Goal: Information Seeking & Learning: Learn about a topic

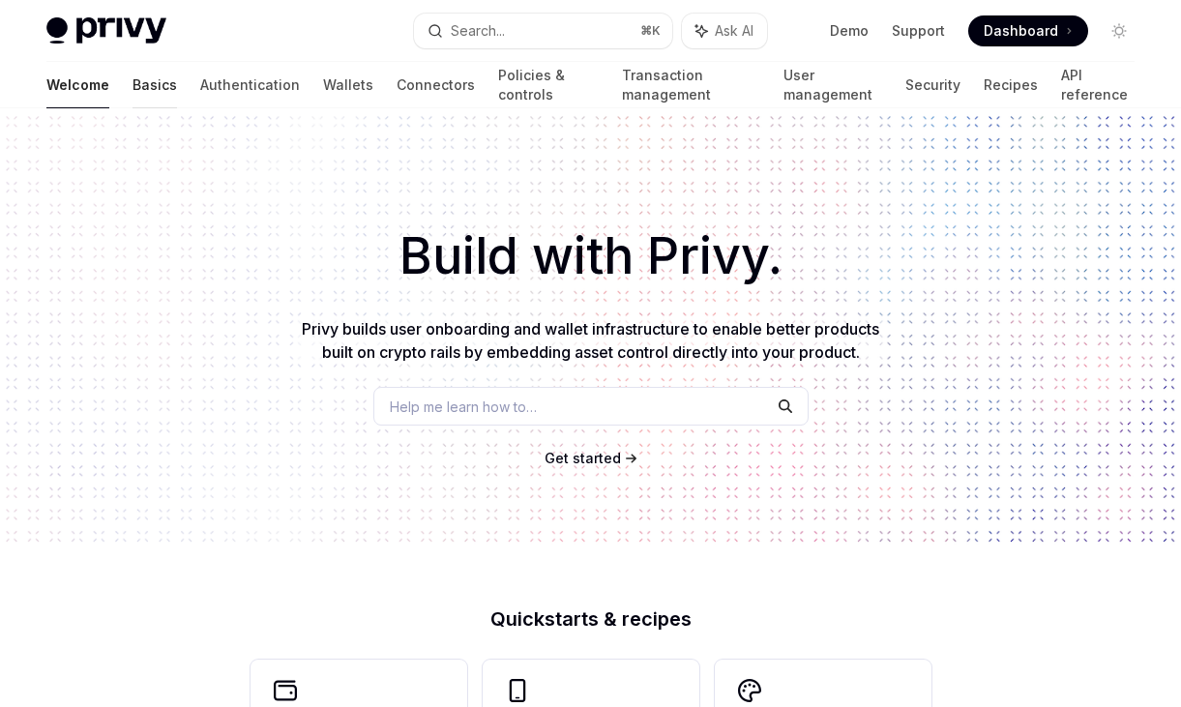
click at [133, 88] on link "Basics" at bounding box center [155, 85] width 45 height 46
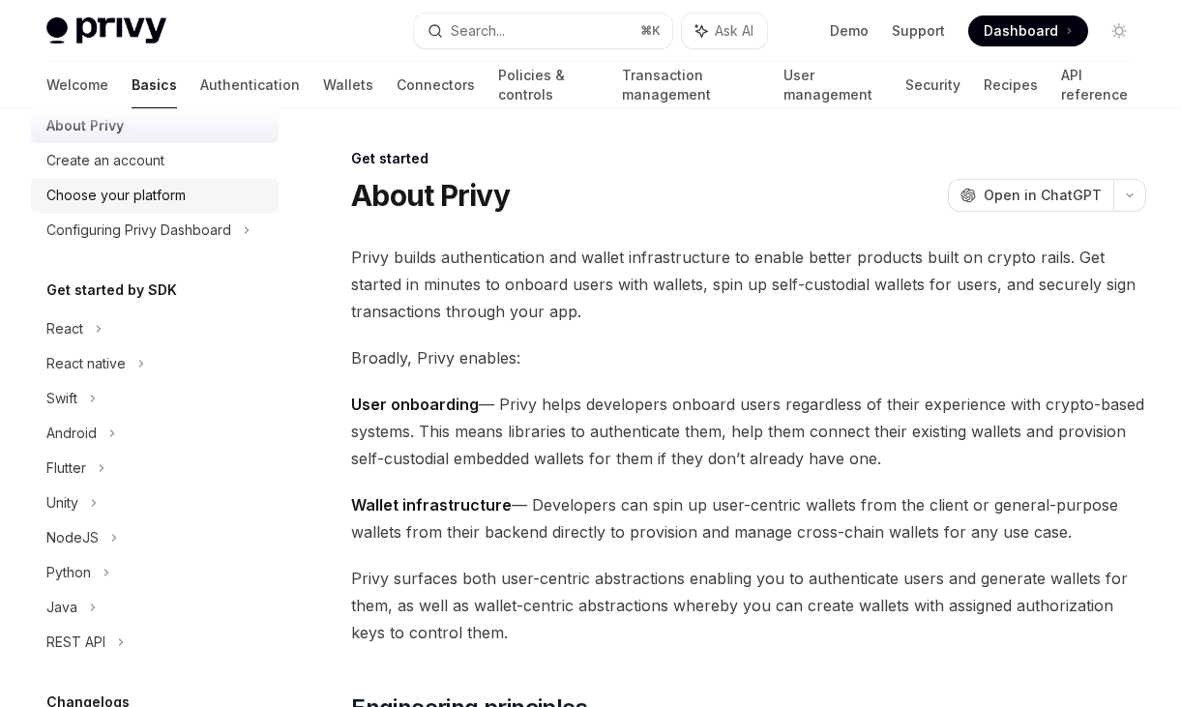
scroll to position [71, 0]
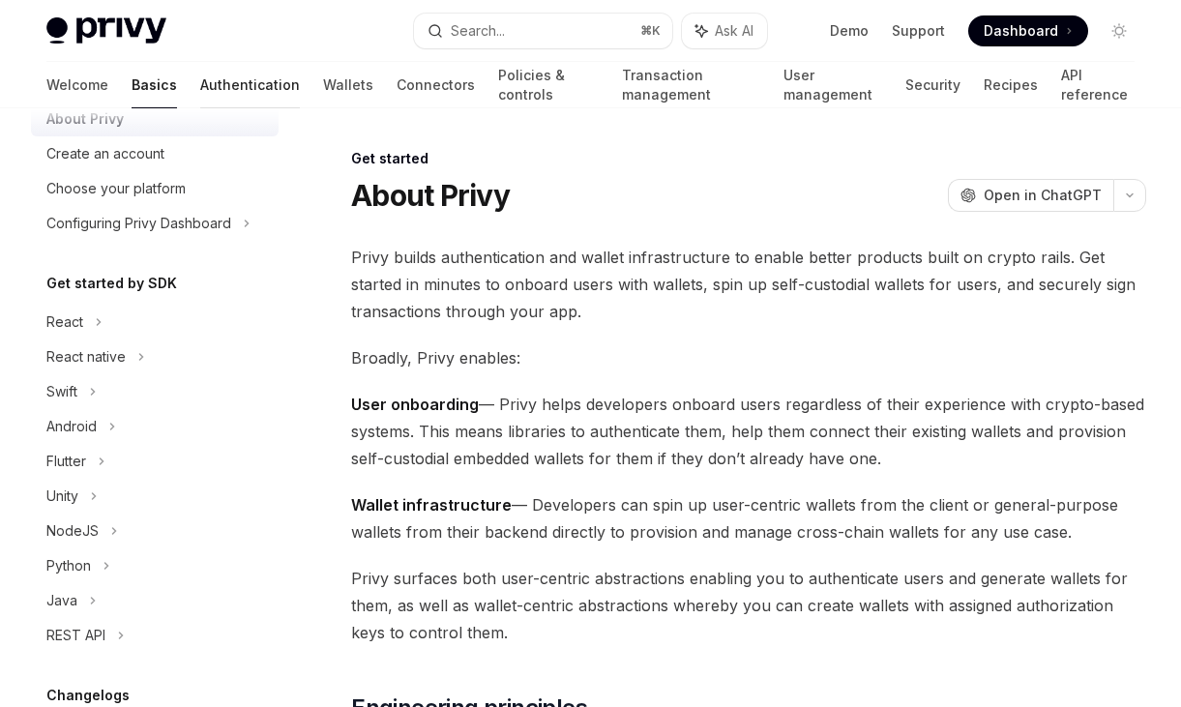
click at [200, 74] on link "Authentication" at bounding box center [250, 85] width 100 height 46
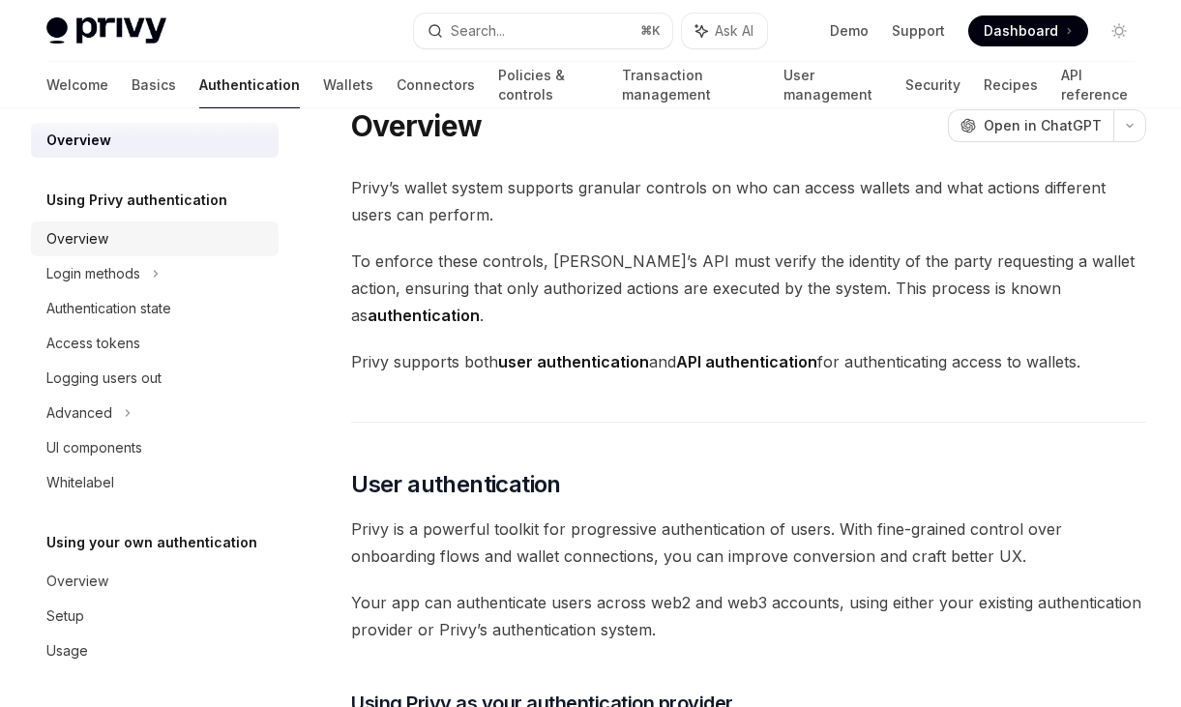
scroll to position [45, 0]
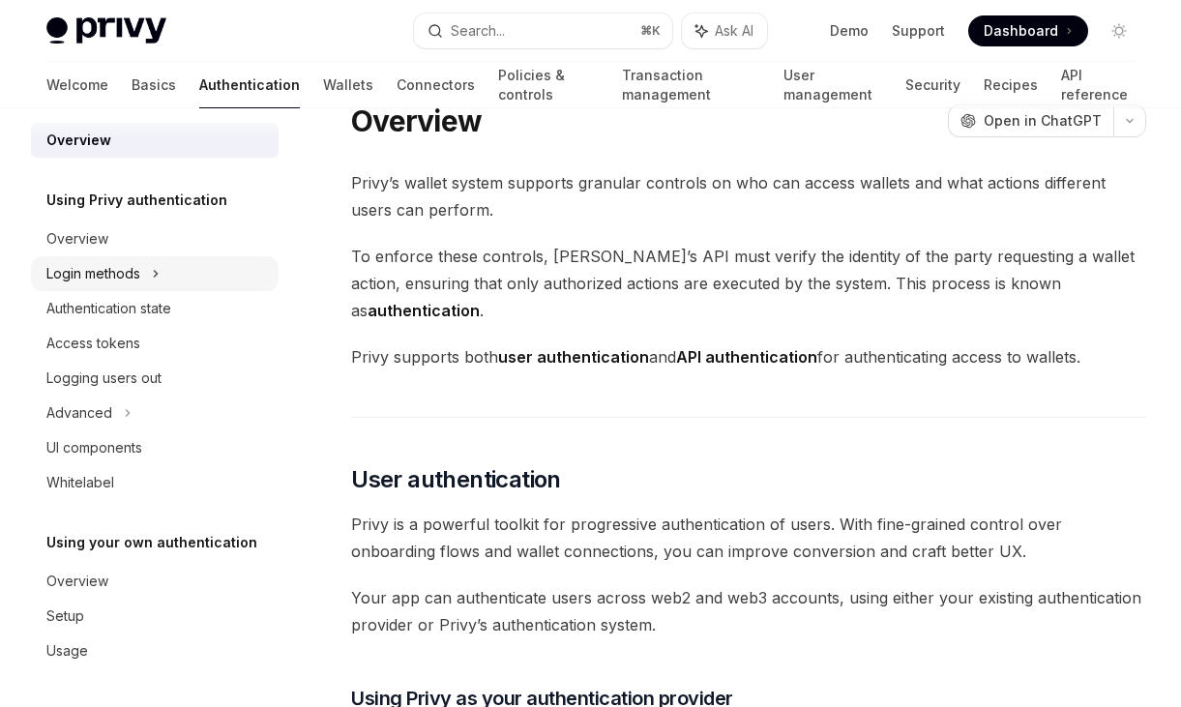
click at [154, 267] on icon at bounding box center [156, 273] width 8 height 23
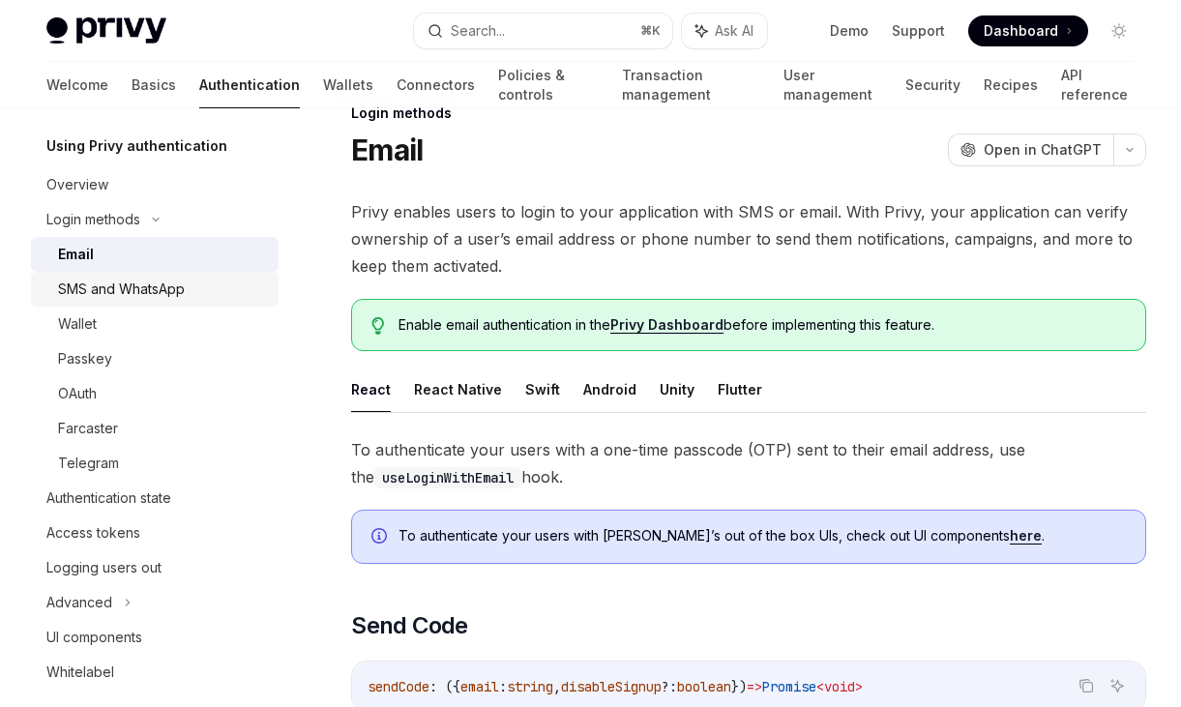
scroll to position [96, 0]
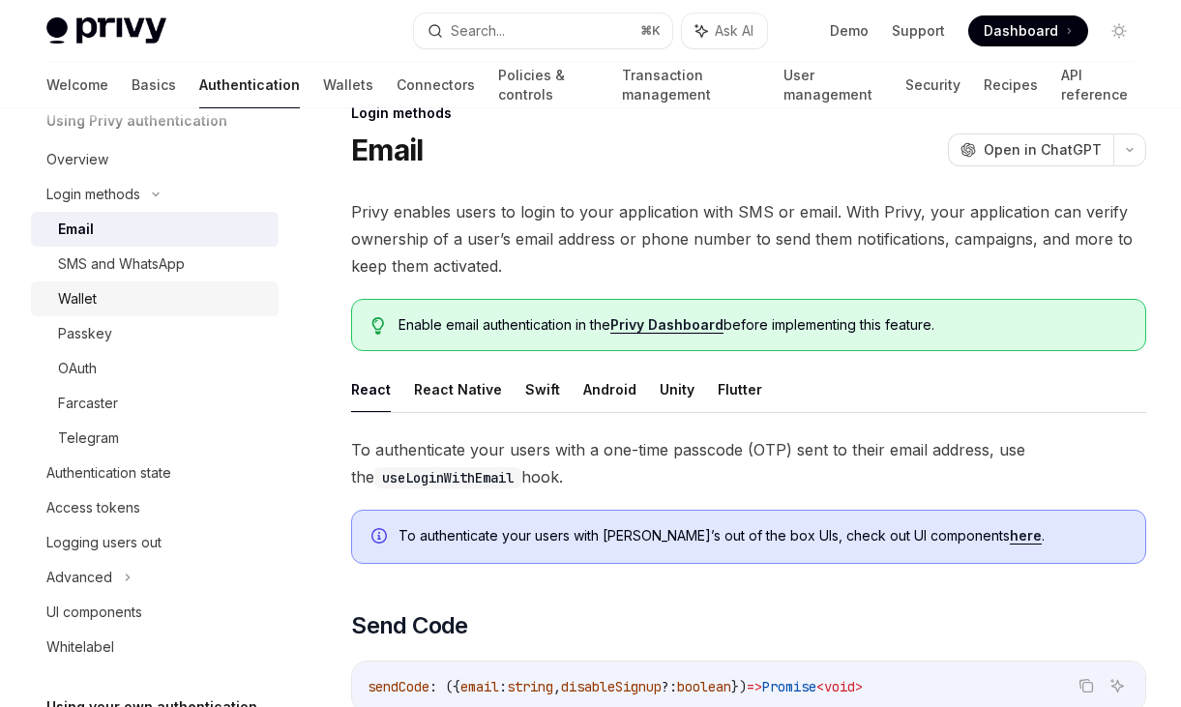
click at [160, 299] on div "Wallet" at bounding box center [162, 298] width 209 height 23
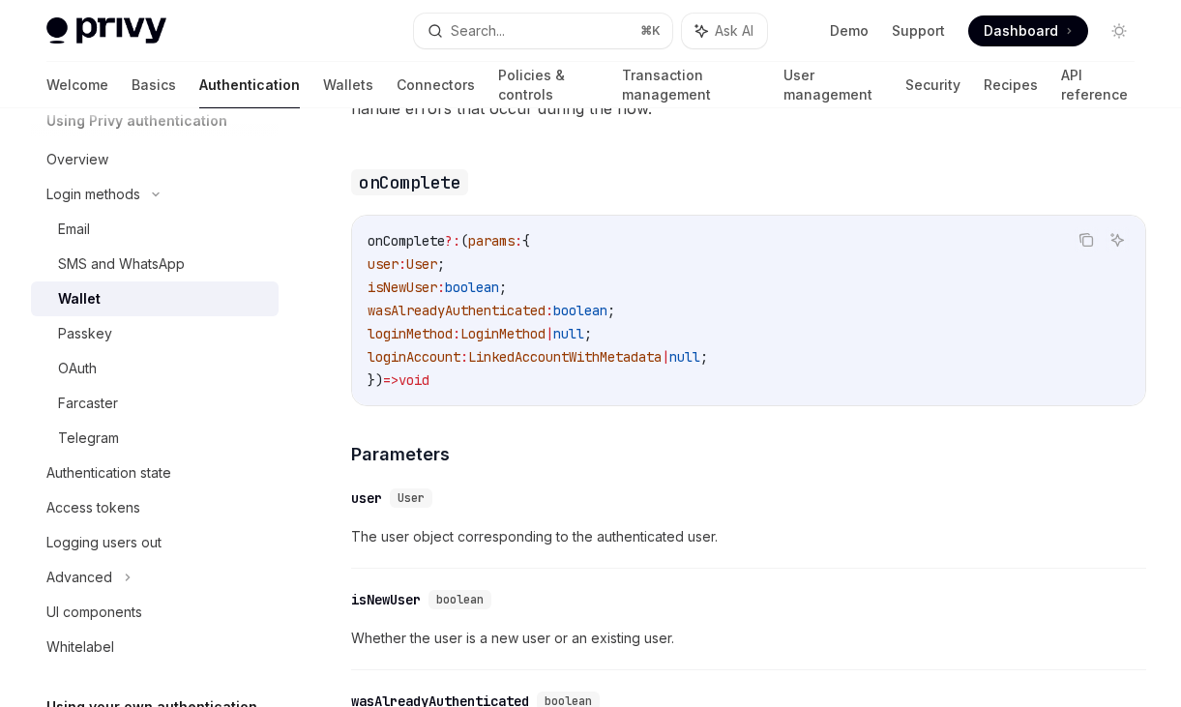
scroll to position [3035, 0]
click at [136, 272] on div "SMS and WhatsApp" at bounding box center [121, 264] width 127 height 23
type textarea "*"
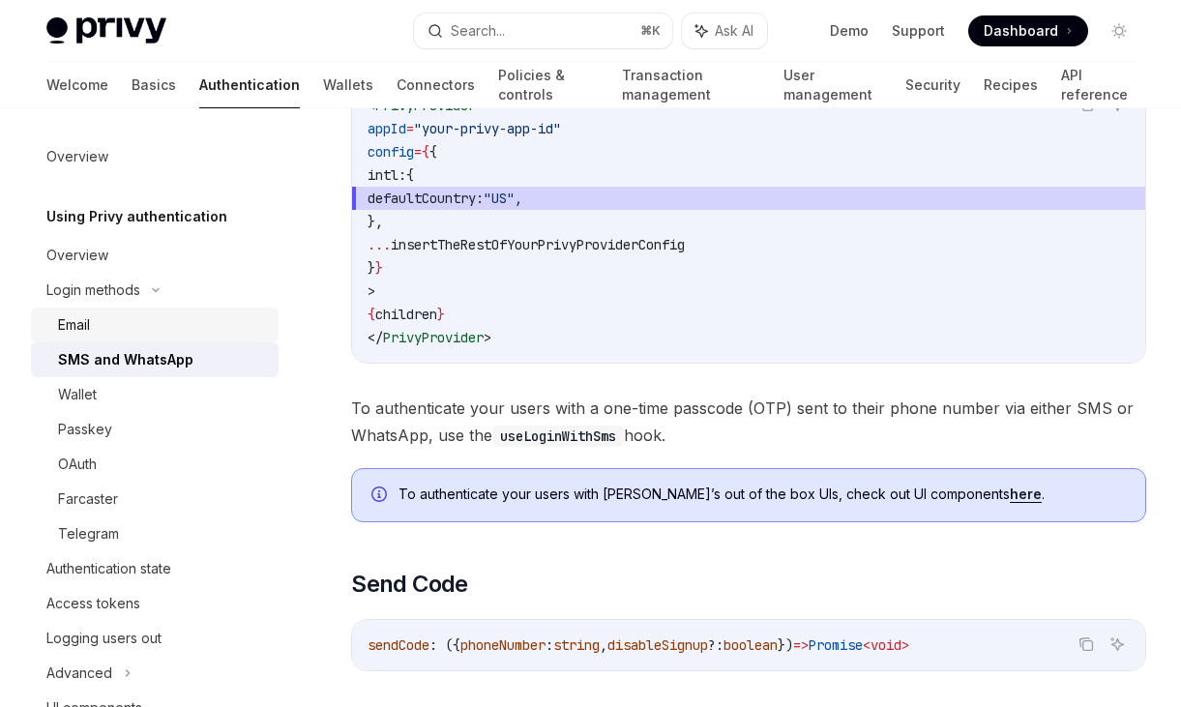
scroll to position [29, 0]
